Goal: Find specific page/section: Find specific page/section

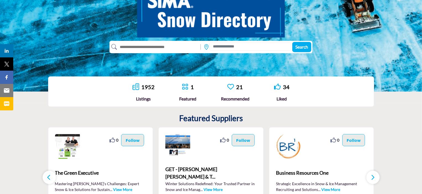
scroll to position [83, 0]
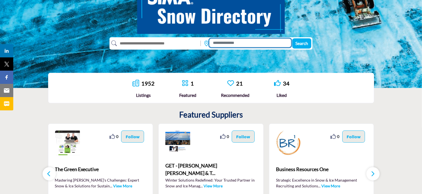
click at [214, 42] on input at bounding box center [250, 43] width 82 height 9
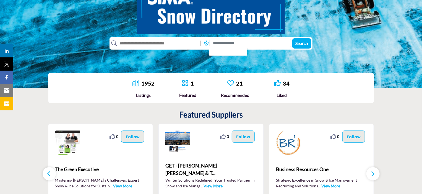
click at [179, 46] on input "text" at bounding box center [157, 43] width 81 height 9
click at [179, 43] on input "text" at bounding box center [157, 43] width 81 height 9
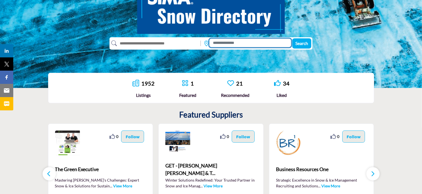
click at [215, 43] on input at bounding box center [250, 43] width 82 height 9
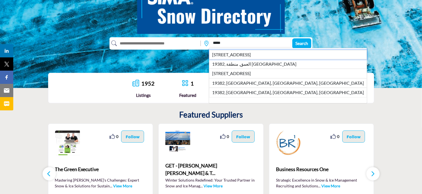
click at [228, 52] on li "19382, West Chester, PA, USA" at bounding box center [288, 54] width 158 height 9
type input "**********"
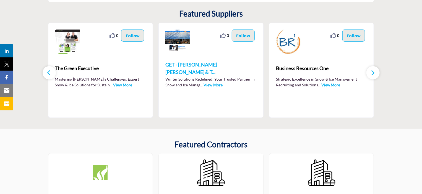
scroll to position [193, 0]
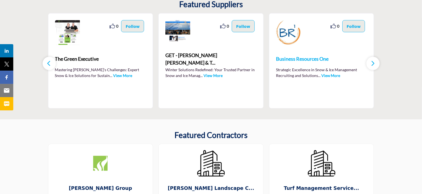
click at [304, 57] on span "Business Resources One" at bounding box center [321, 58] width 91 height 7
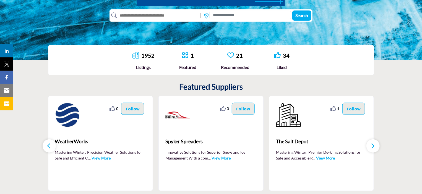
scroll to position [111, 0]
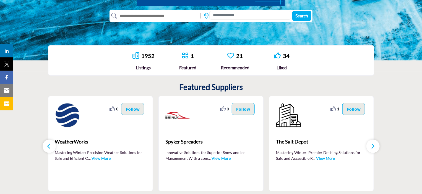
click at [147, 58] on link "1952" at bounding box center [147, 56] width 13 height 7
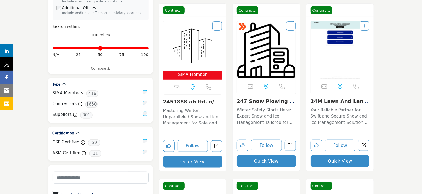
scroll to position [166, 0]
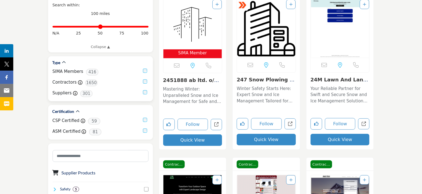
click at [87, 94] on span "301" at bounding box center [86, 93] width 12 height 7
click at [146, 95] on div "Suppliers Supplier 301" at bounding box center [101, 93] width 96 height 7
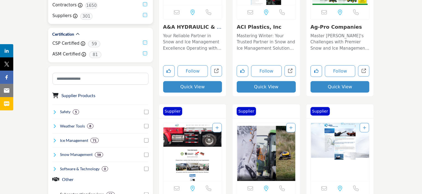
scroll to position [332, 0]
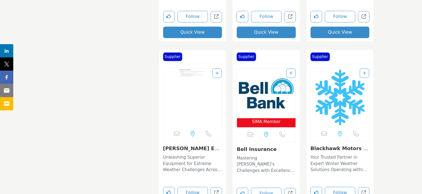
scroll to position [719, 0]
